Goal: Task Accomplishment & Management: Use online tool/utility

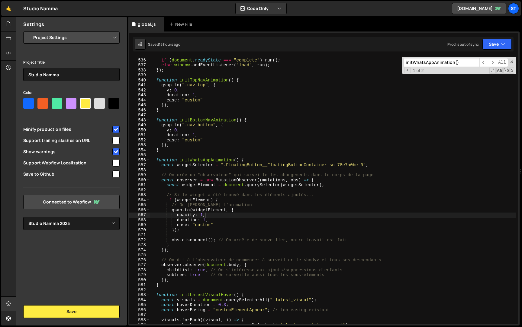
select select "679cb9cacf00799ba4b4c985"
click at [435, 63] on input "initWhatsAppAnimation()" at bounding box center [442, 62] width 76 height 9
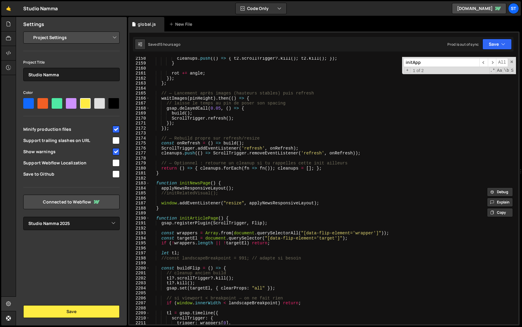
scroll to position [8568, 0]
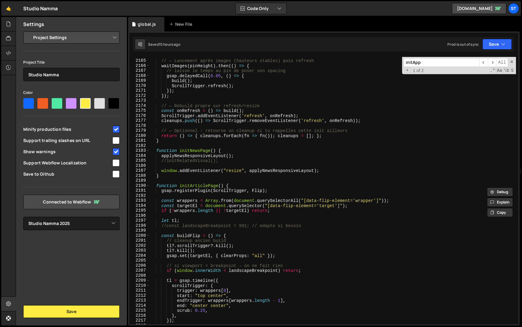
type input "initApp"
click at [170, 141] on div "// — Lancement après images (hauteurs stables) puis refresh waitImages ( pinHei…" at bounding box center [333, 191] width 366 height 277
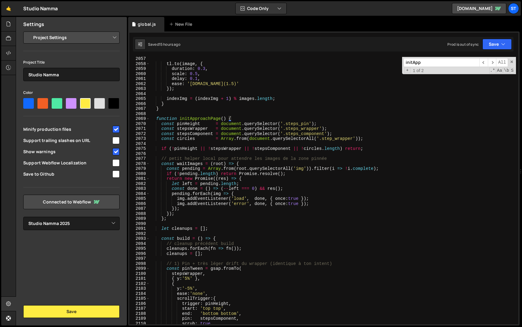
scroll to position [8139, 0]
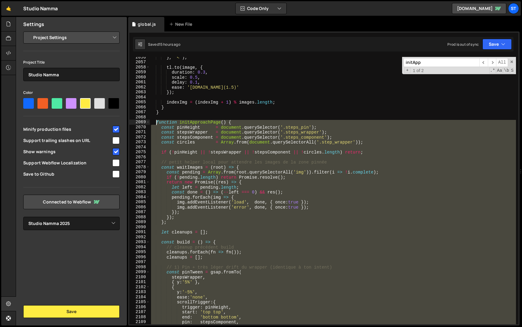
click at [157, 124] on div "} , '<' ) ; tl . to ( image , { duration : 0.3 , scale : 0.5 , delay : 0.1 , ea…" at bounding box center [333, 193] width 366 height 277
click at [188, 139] on div "} , '<' ) ; tl . to ( image , { duration : 0.3 , scale : 0.5 , delay : 0.1 , ea…" at bounding box center [333, 190] width 366 height 267
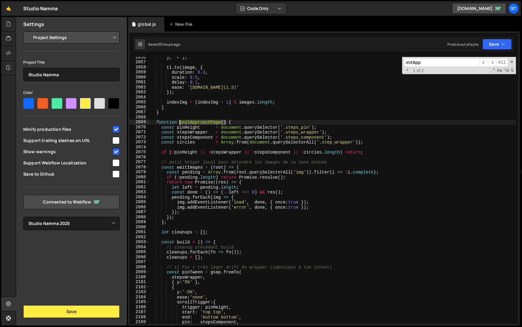
drag, startPoint x: 226, startPoint y: 122, endPoint x: 180, endPoint y: 122, distance: 45.4
click at [180, 122] on div "} , '<' ) ; tl . to ( image , { duration : 0.3 , scale : 0.5 , delay : 0.1 , ea…" at bounding box center [333, 193] width 366 height 277
type textarea "function initApproachPage() {"
click at [460, 65] on input "initApp" at bounding box center [442, 62] width 76 height 9
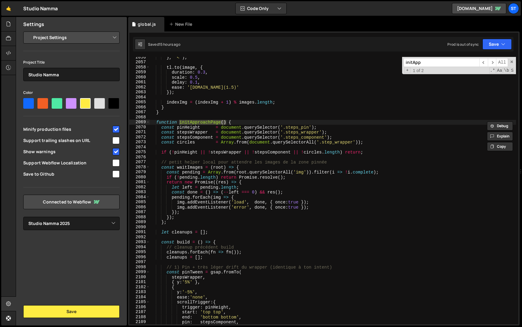
paste input "roachPage()"
type input "initApproachPage()"
click at [493, 61] on span "​" at bounding box center [492, 62] width 8 height 9
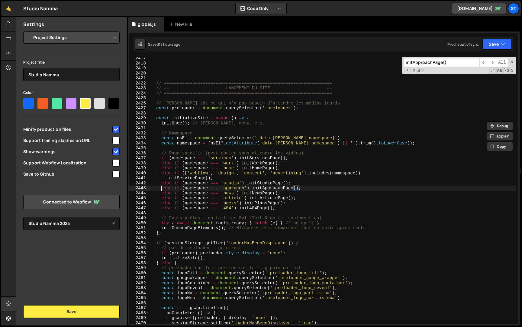
click at [161, 189] on div "// ================================================================= // == LANC…" at bounding box center [333, 194] width 366 height 277
click at [490, 45] on button "Save" at bounding box center [497, 44] width 29 height 11
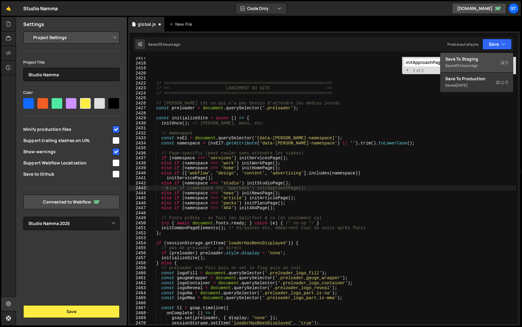
click at [474, 64] on div "15 hours ago" at bounding box center [467, 65] width 22 height 5
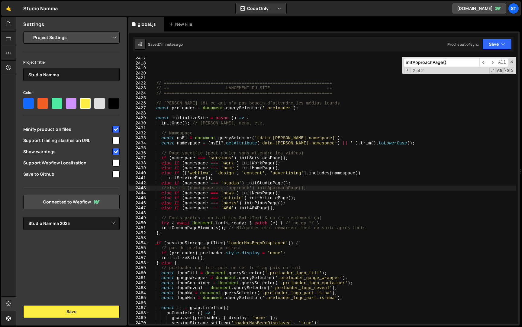
click at [166, 188] on div "// ================================================================= // == LANC…" at bounding box center [333, 194] width 366 height 277
drag, startPoint x: 200, startPoint y: 184, endPoint x: 462, endPoint y: 70, distance: 285.7
click at [200, 184] on div "// ================================================================= // == LANC…" at bounding box center [333, 194] width 366 height 277
click at [496, 40] on button "Save" at bounding box center [497, 44] width 29 height 11
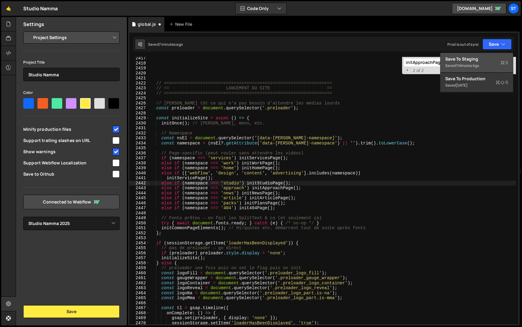
click at [479, 63] on div "7 minutes ago" at bounding box center [467, 65] width 23 height 5
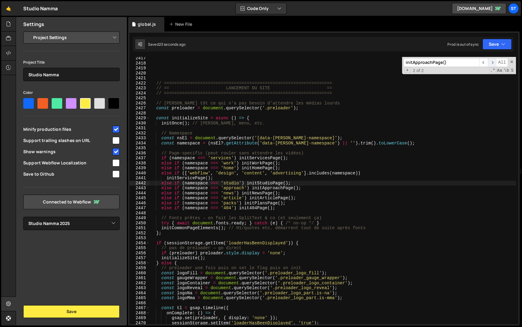
click at [493, 62] on span "​" at bounding box center [492, 62] width 8 height 9
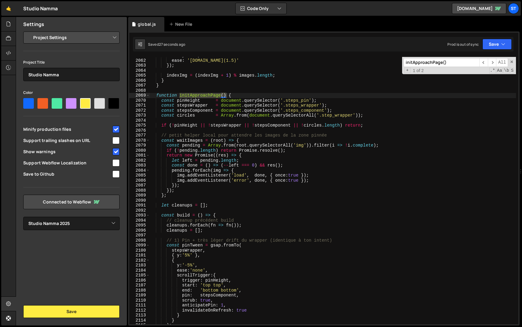
scroll to position [8162, 0]
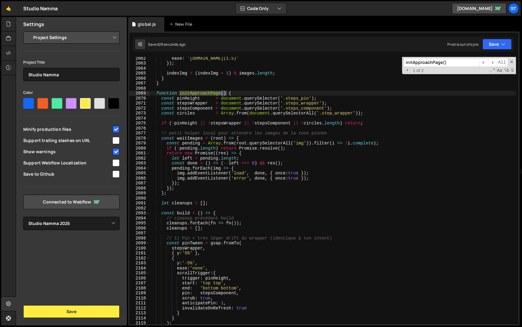
click at [188, 254] on div "ease : '[DOMAIN_NAME](1.5)' }) ; indexImg = ( indexImg + 1 ) % images . length …" at bounding box center [333, 194] width 366 height 277
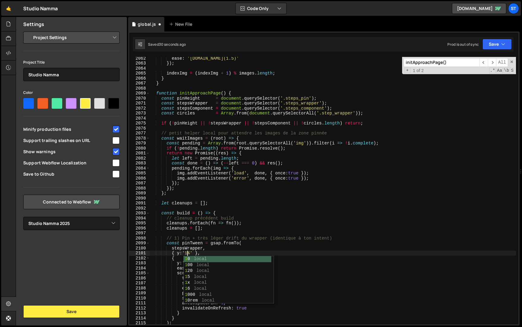
scroll to position [0, 2]
click at [200, 247] on div "ease : '[DOMAIN_NAME](1.5)' }) ; indexImg = ( indexImg + 1 ) % images . length …" at bounding box center [333, 194] width 366 height 277
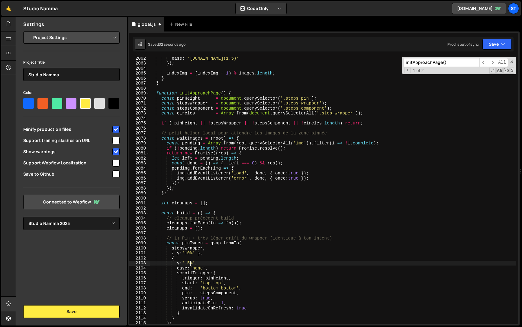
click at [190, 262] on div "ease : '[DOMAIN_NAME](1.5)' }) ; indexImg = ( indexImg + 1 ) % images . length …" at bounding box center [333, 194] width 366 height 277
type textarea "y:'-10%',"
click at [496, 45] on button "Save" at bounding box center [497, 44] width 29 height 11
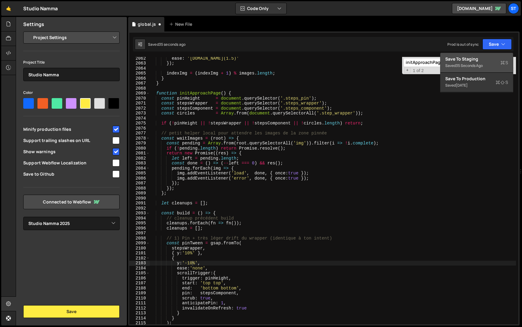
click at [491, 60] on div "Save to Staging S" at bounding box center [477, 59] width 63 height 6
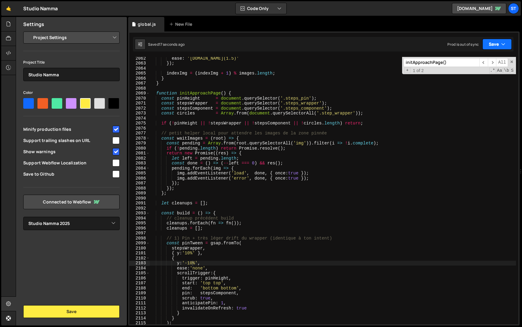
click at [502, 42] on icon "button" at bounding box center [504, 44] width 4 height 6
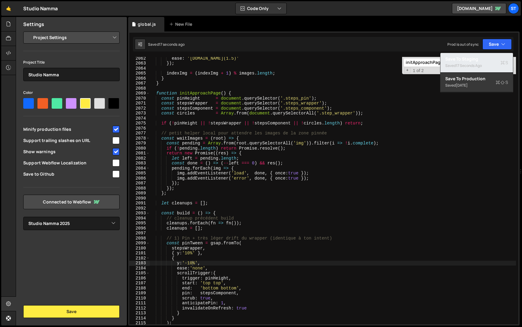
click at [475, 63] on div "Saved 17 seconds ago" at bounding box center [477, 65] width 63 height 7
